Goal: Information Seeking & Learning: Learn about a topic

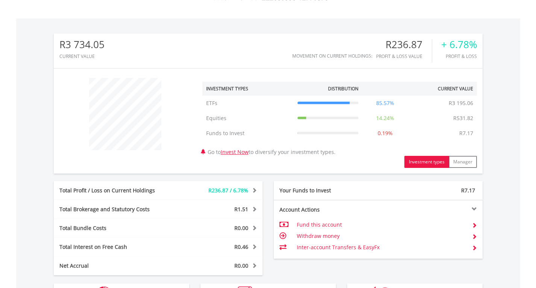
scroll to position [326, 0]
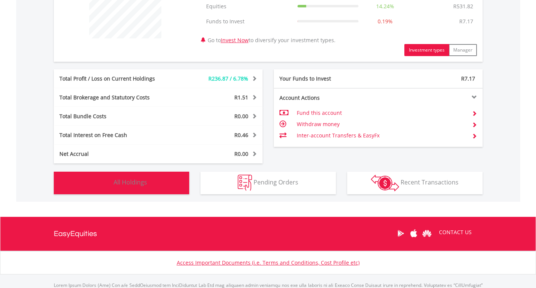
click at [128, 181] on span "All Holdings" at bounding box center [130, 182] width 33 height 8
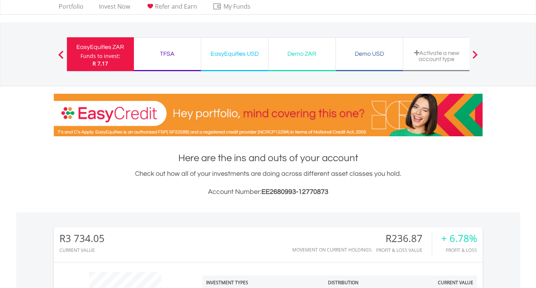
scroll to position [0, 0]
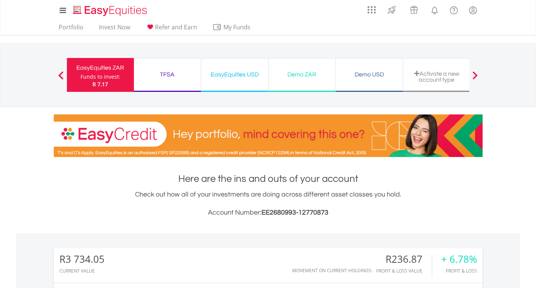
click at [307, 26] on div "Portfolio Invest Now Refer and Earn My Funds Fund your accounts Withdraw Money …" at bounding box center [268, 28] width 429 height 14
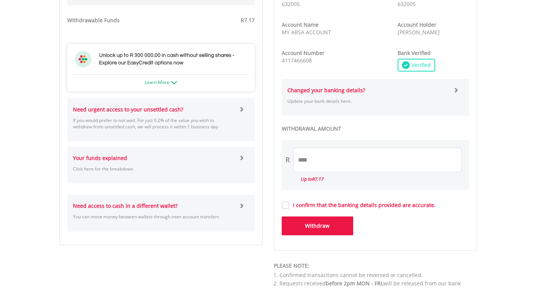
scroll to position [366, 0]
click at [173, 83] on img at bounding box center [174, 82] width 6 height 3
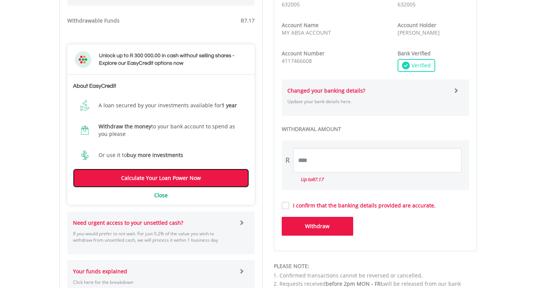
click at [171, 175] on link "Calculate Your Loan Power Now" at bounding box center [161, 178] width 176 height 19
